Goal: Information Seeking & Learning: Learn about a topic

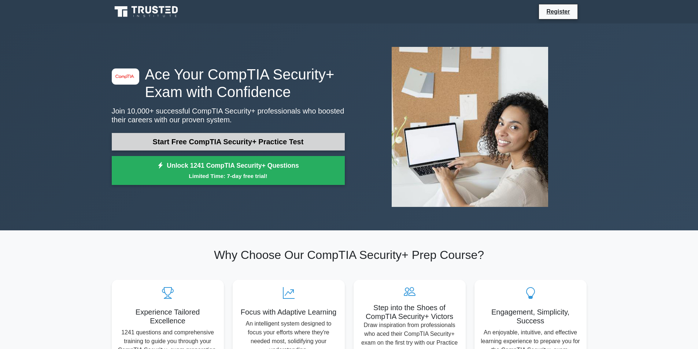
click at [200, 141] on link "Start Free CompTIA Security+ Practice Test" at bounding box center [228, 142] width 233 height 18
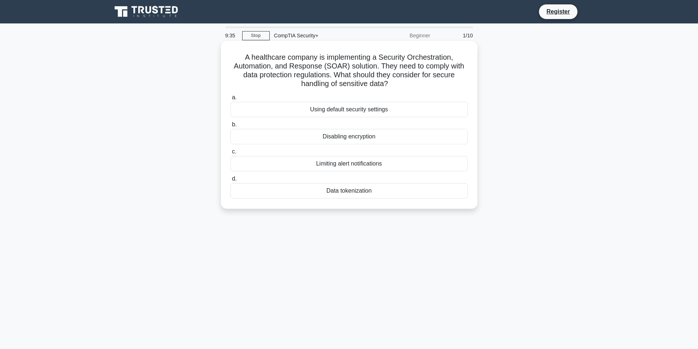
click at [352, 166] on div "Limiting alert notifications" at bounding box center [350, 163] width 238 height 15
click at [231, 154] on input "c. Limiting alert notifications" at bounding box center [231, 152] width 0 height 5
click at [354, 110] on div "Role-based access control (RBAC)" at bounding box center [350, 109] width 238 height 15
click at [231, 100] on input "a. Role-based access control (RBAC)" at bounding box center [231, 97] width 0 height 5
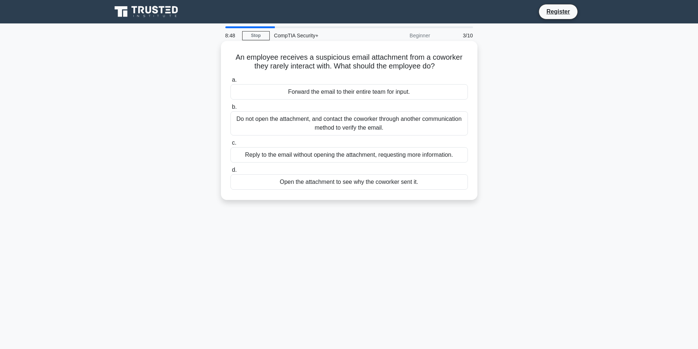
click at [405, 128] on div "Do not open the attachment, and contact the coworker through another communicat…" at bounding box center [350, 123] width 238 height 24
click at [231, 110] on input "b. Do not open the attachment, and contact the coworker through another communi…" at bounding box center [231, 107] width 0 height 5
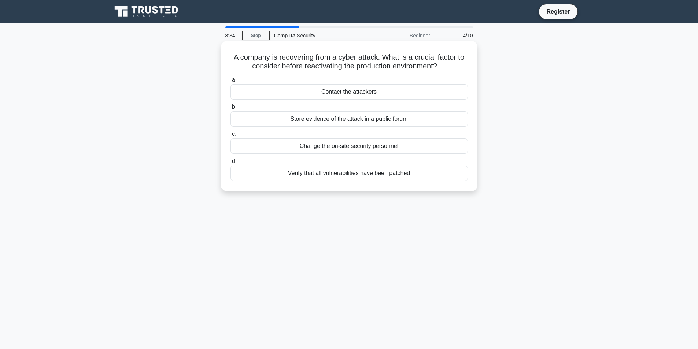
click at [369, 182] on div "a. Contact the attackers b. Store evidence of the attack in a public forum c. d." at bounding box center [349, 128] width 246 height 109
click at [360, 175] on div "Verify that all vulnerabilities have been patched" at bounding box center [350, 173] width 238 height 15
click at [231, 164] on input "d. Verify that all vulnerabilities have been patched" at bounding box center [231, 161] width 0 height 5
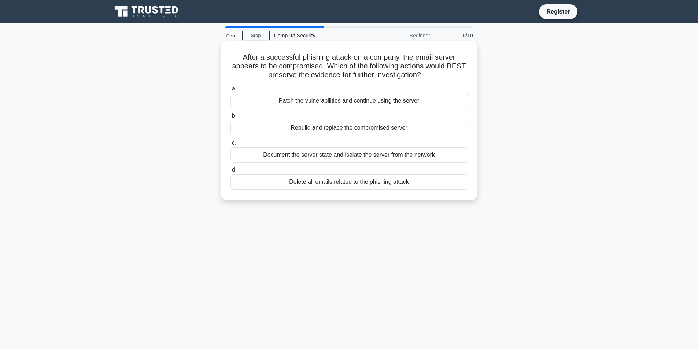
click at [340, 157] on div "Document the server state and isolate the server from the network" at bounding box center [350, 154] width 238 height 15
click at [422, 158] on div "Document the server state and isolate the server from the network" at bounding box center [350, 154] width 238 height 15
click at [231, 146] on input "c. Document the server state and isolate the server from the network" at bounding box center [231, 143] width 0 height 5
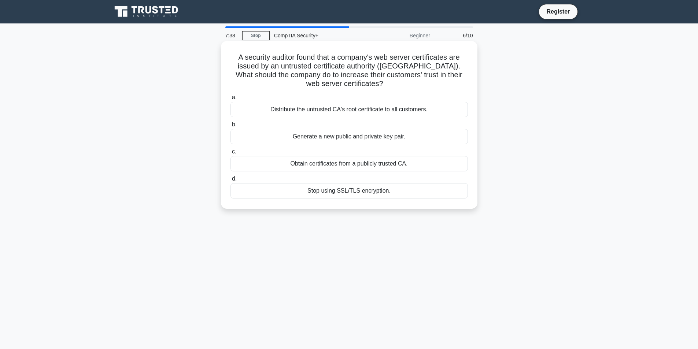
click at [338, 165] on div "Obtain certificates from a publicly trusted CA." at bounding box center [350, 163] width 238 height 15
click at [231, 154] on input "c. Obtain certificates from a publicly trusted CA." at bounding box center [231, 152] width 0 height 5
click at [287, 110] on div "Review and revise inheritance settings" at bounding box center [350, 109] width 238 height 15
click at [231, 100] on input "a. Review and revise inheritance settings" at bounding box center [231, 97] width 0 height 5
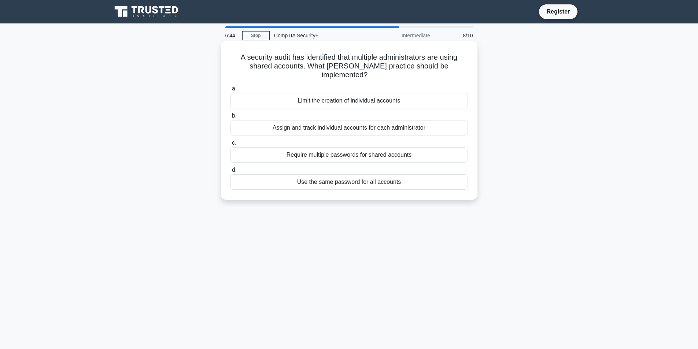
click at [341, 120] on div "Assign and track individual accounts for each administrator" at bounding box center [350, 127] width 238 height 15
click at [231, 118] on input "b. Assign and track individual accounts for each administrator" at bounding box center [231, 116] width 0 height 5
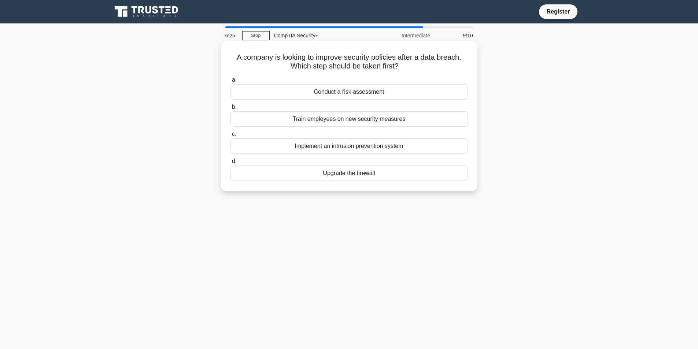
click at [386, 92] on div "Conduct a risk assessment" at bounding box center [350, 91] width 238 height 15
click at [231, 82] on input "a. Conduct a risk assessment" at bounding box center [231, 80] width 0 height 5
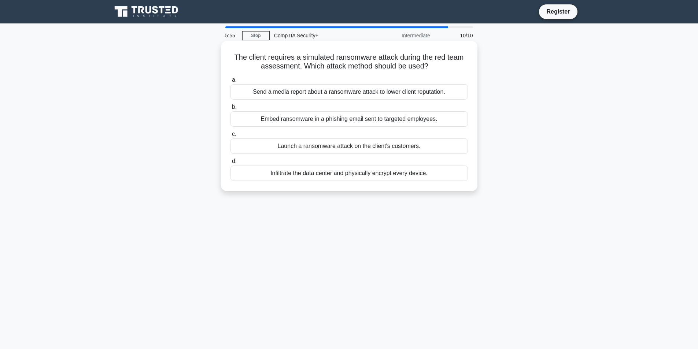
click at [331, 120] on div "Embed ransomware in a phishing email sent to targeted employees." at bounding box center [350, 118] width 238 height 15
click at [407, 123] on div "Embed ransomware in a phishing email sent to targeted employees." at bounding box center [350, 118] width 238 height 15
click at [231, 110] on input "b. Embed ransomware in a phishing email sent to targeted employees." at bounding box center [231, 107] width 0 height 5
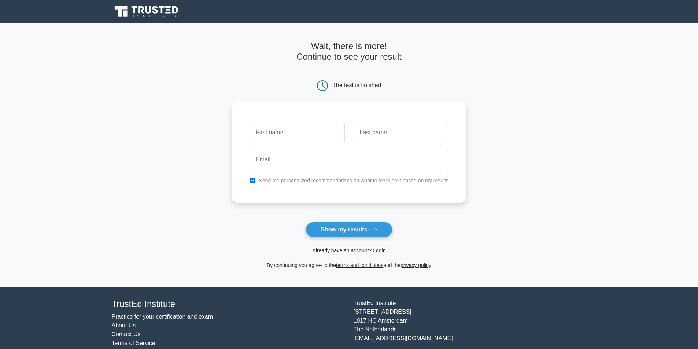
click at [303, 134] on input "text" at bounding box center [297, 132] width 95 height 21
click at [304, 133] on input "text" at bounding box center [297, 132] width 95 height 21
type input "[PERSON_NAME]"
click at [378, 137] on input "text" at bounding box center [401, 132] width 95 height 21
type input "Tidwell"
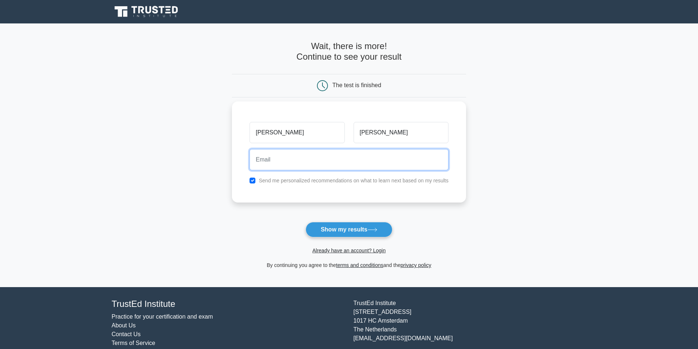
click at [313, 164] on input "email" at bounding box center [349, 159] width 199 height 21
type input "brandon.tidwell25@gmail.com"
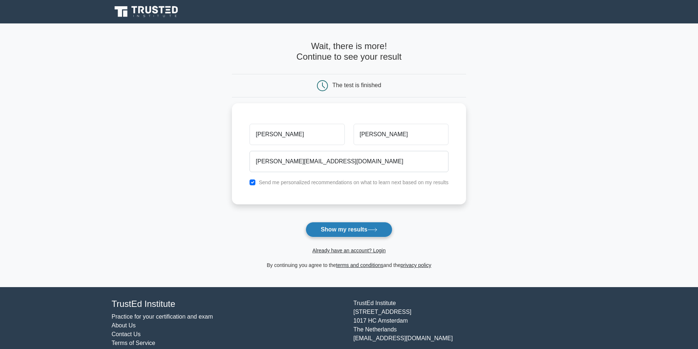
click at [355, 231] on button "Show my results" at bounding box center [349, 229] width 87 height 15
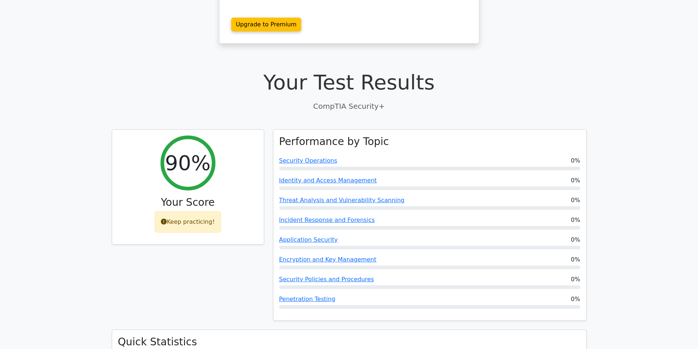
scroll to position [147, 0]
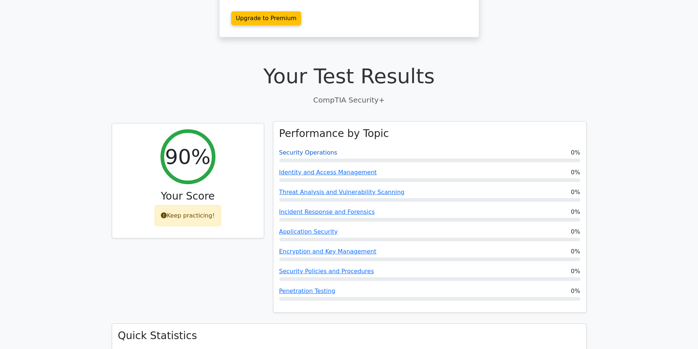
click at [312, 149] on link "Security Operations" at bounding box center [308, 152] width 58 height 7
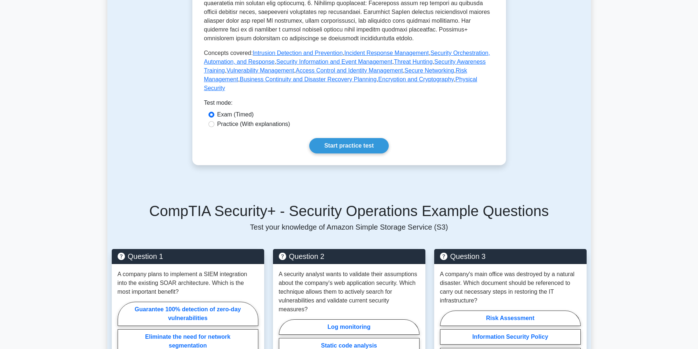
scroll to position [293, 0]
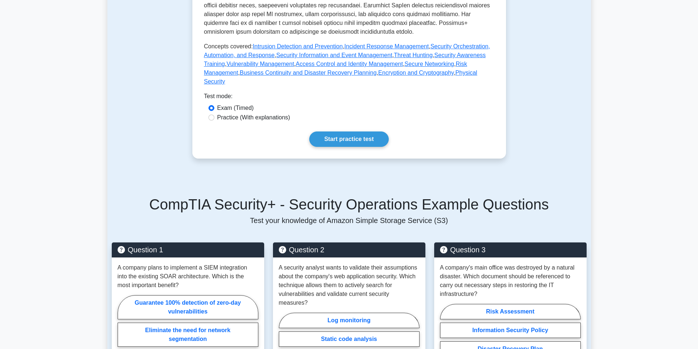
click at [348, 135] on link "Start practice test" at bounding box center [349, 139] width 80 height 15
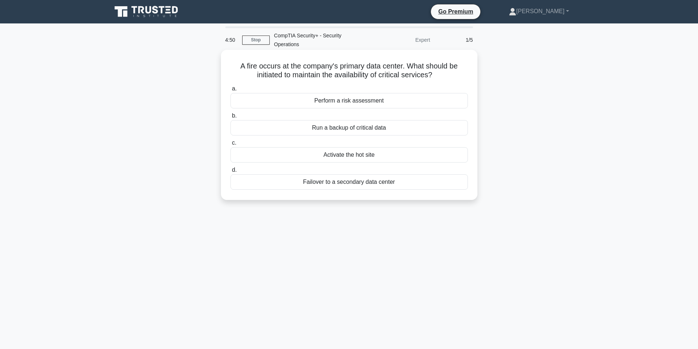
click at [360, 129] on div "Run a backup of critical data" at bounding box center [350, 127] width 238 height 15
click at [231, 118] on input "b. Run a backup of critical data" at bounding box center [231, 116] width 0 height 5
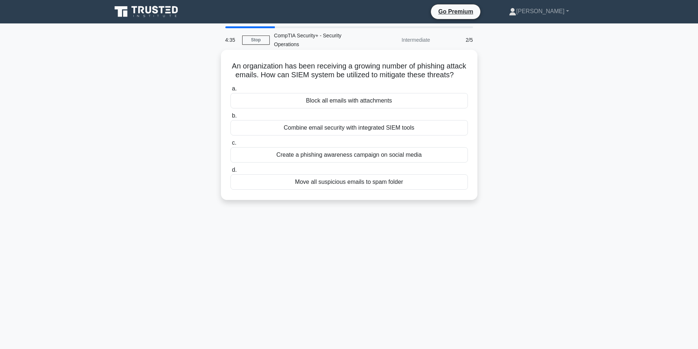
click at [319, 136] on div "Combine email security with integrated SIEM tools" at bounding box center [350, 127] width 238 height 15
click at [231, 118] on input "b. Combine email security with integrated SIEM tools" at bounding box center [231, 116] width 0 height 5
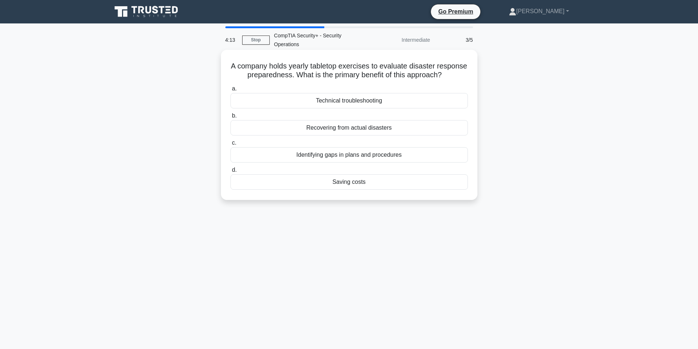
click at [348, 163] on div "Identifying gaps in plans and procedures" at bounding box center [350, 154] width 238 height 15
click at [231, 146] on input "c. Identifying gaps in plans and procedures" at bounding box center [231, 143] width 0 height 5
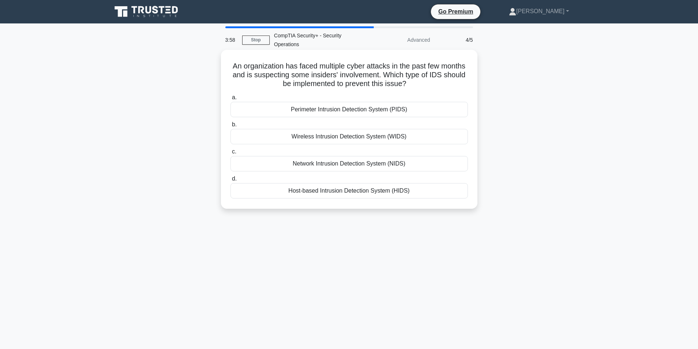
click at [348, 193] on div "Host-based Intrusion Detection System (HIDS)" at bounding box center [350, 190] width 238 height 15
click at [231, 181] on input "d. Host-based Intrusion Detection System (HIDS)" at bounding box center [231, 179] width 0 height 5
click at [334, 191] on div "Install security cameras throughout the building" at bounding box center [350, 190] width 238 height 15
click at [231, 181] on input "d. Install security cameras throughout the building" at bounding box center [231, 179] width 0 height 5
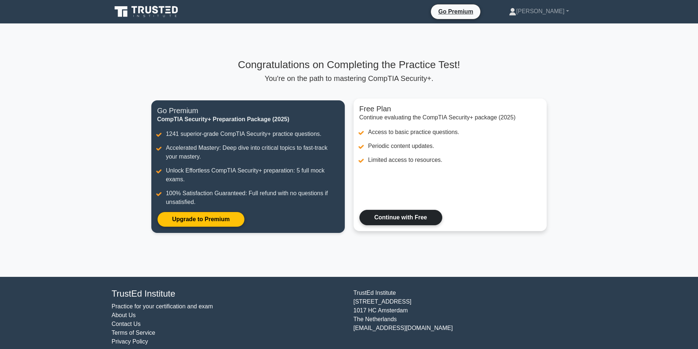
click at [407, 217] on link "Continue with Free" at bounding box center [401, 217] width 83 height 15
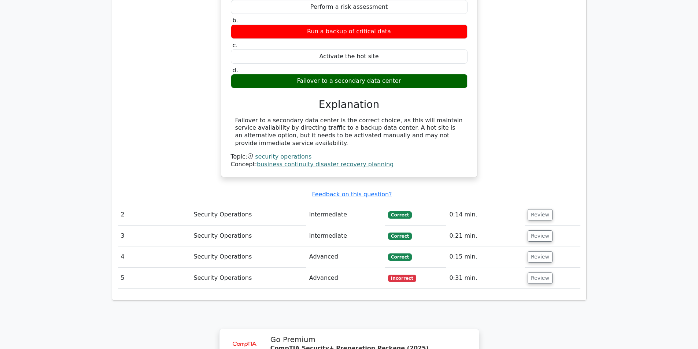
scroll to position [593, 0]
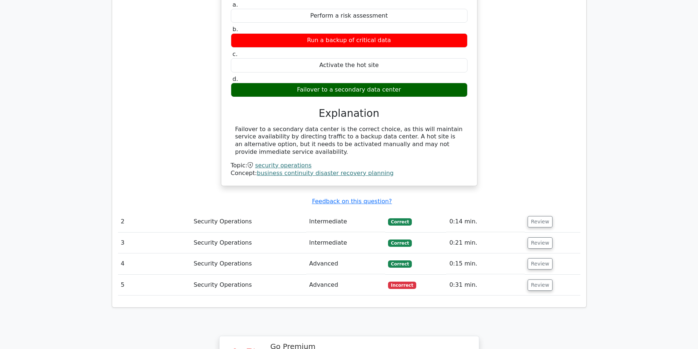
click at [348, 275] on td "Advanced" at bounding box center [346, 285] width 79 height 21
drag, startPoint x: 420, startPoint y: 268, endPoint x: 429, endPoint y: 270, distance: 8.7
click at [422, 275] on td "Incorrect" at bounding box center [415, 285] width 61 height 21
click at [539, 280] on button "Review" at bounding box center [540, 285] width 25 height 11
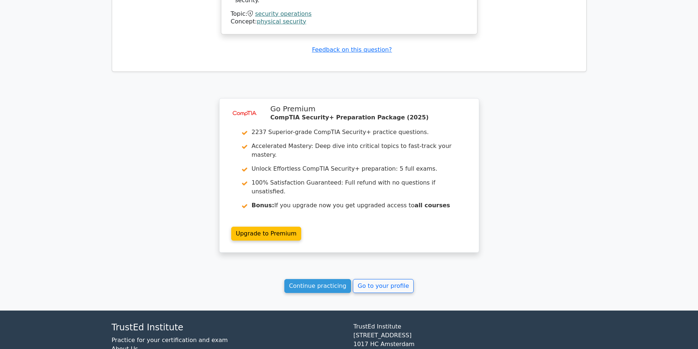
scroll to position [1118, 0]
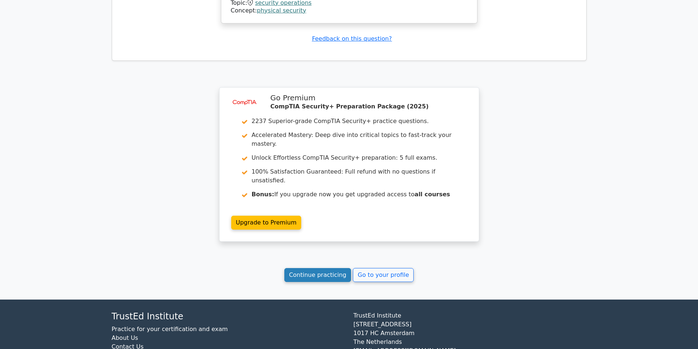
click at [330, 268] on link "Continue practicing" at bounding box center [318, 275] width 67 height 14
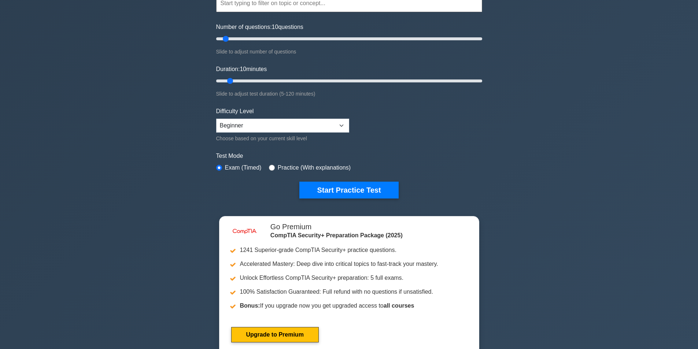
scroll to position [257, 0]
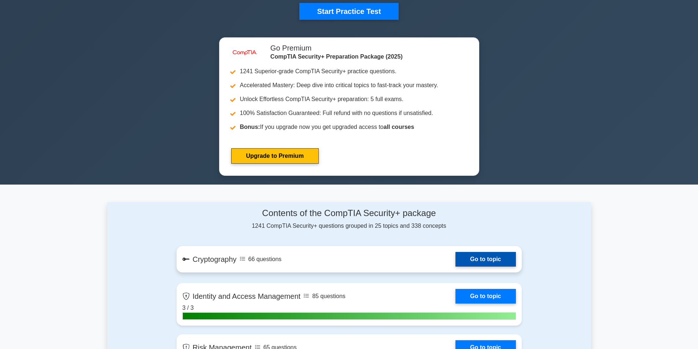
click at [491, 258] on link "Go to topic" at bounding box center [486, 259] width 60 height 15
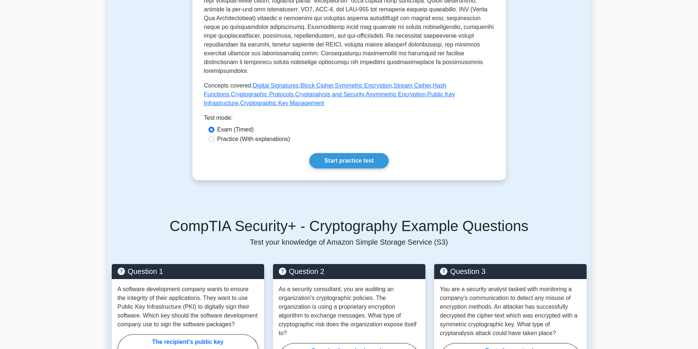
scroll to position [257, 0]
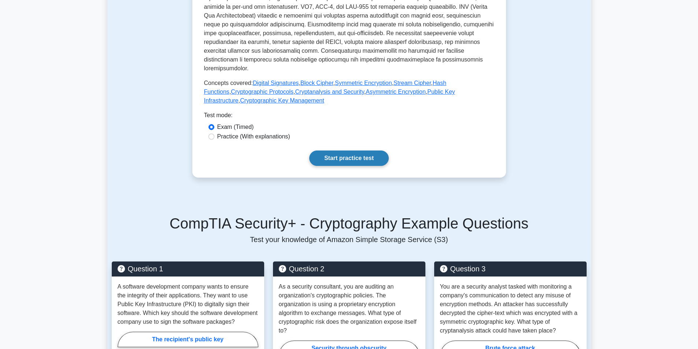
click at [351, 151] on link "Start practice test" at bounding box center [349, 158] width 80 height 15
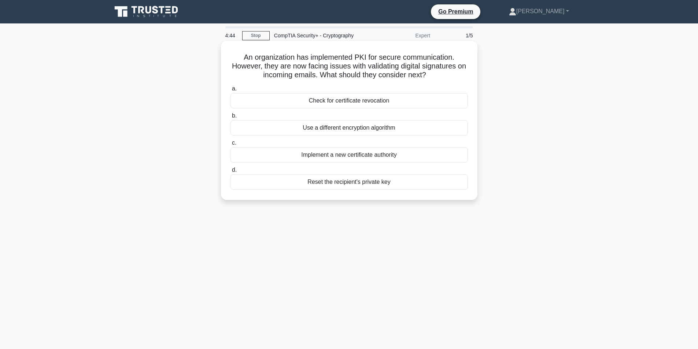
click at [370, 156] on div "Implement a new certificate authority" at bounding box center [350, 154] width 238 height 15
click at [231, 146] on input "c. Implement a new certificate authority" at bounding box center [231, 143] width 0 height 5
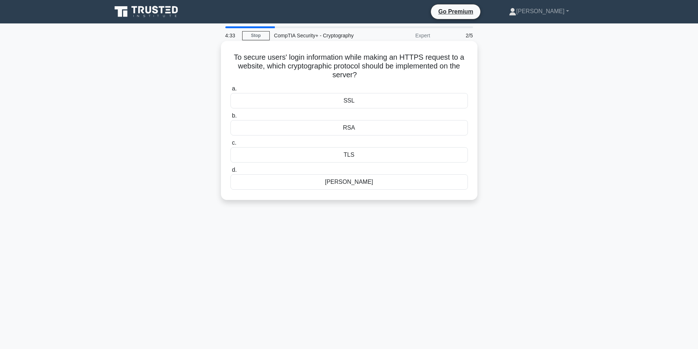
click at [356, 103] on div "SSL" at bounding box center [350, 100] width 238 height 15
click at [231, 91] on input "a. SSL" at bounding box center [231, 89] width 0 height 5
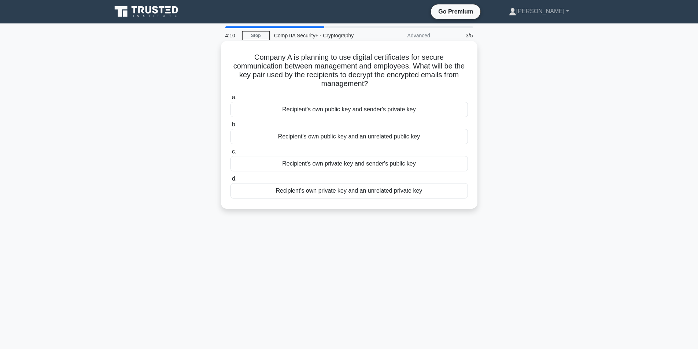
click at [334, 192] on div "Recipient's own private key and an unrelated private key" at bounding box center [350, 190] width 238 height 15
click at [231, 181] on input "d. Recipient's own private key and an unrelated private key" at bounding box center [231, 179] width 0 height 5
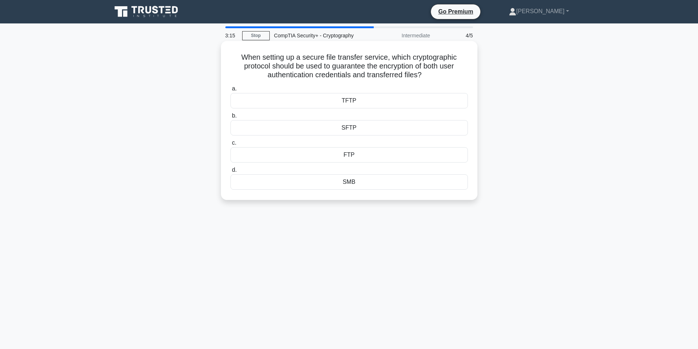
click at [372, 127] on div "SFTP" at bounding box center [350, 127] width 238 height 15
click at [231, 118] on input "b. SFTP" at bounding box center [231, 116] width 0 height 5
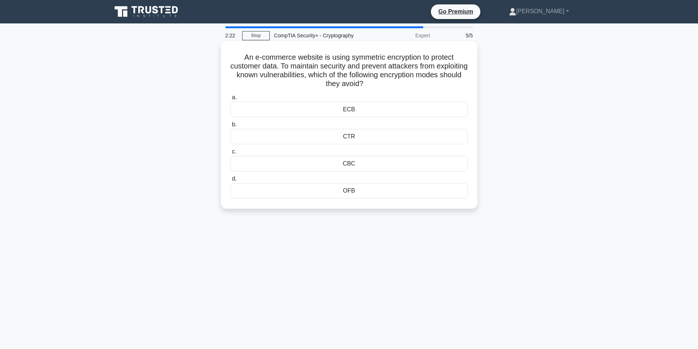
click at [361, 195] on div "OFB" at bounding box center [350, 190] width 238 height 15
click at [231, 181] on input "d. OFB" at bounding box center [231, 179] width 0 height 5
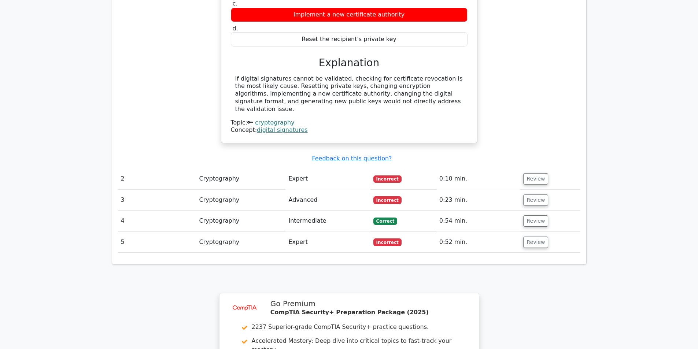
scroll to position [660, 0]
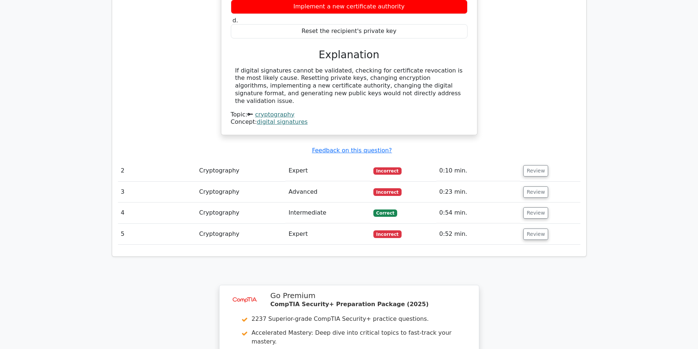
click at [336, 203] on td "Intermediate" at bounding box center [328, 213] width 85 height 21
click at [533, 208] on button "Review" at bounding box center [536, 213] width 25 height 11
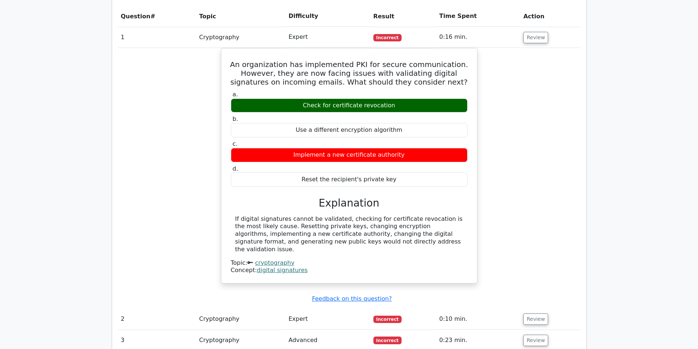
scroll to position [257, 0]
